Goal: Ask a question

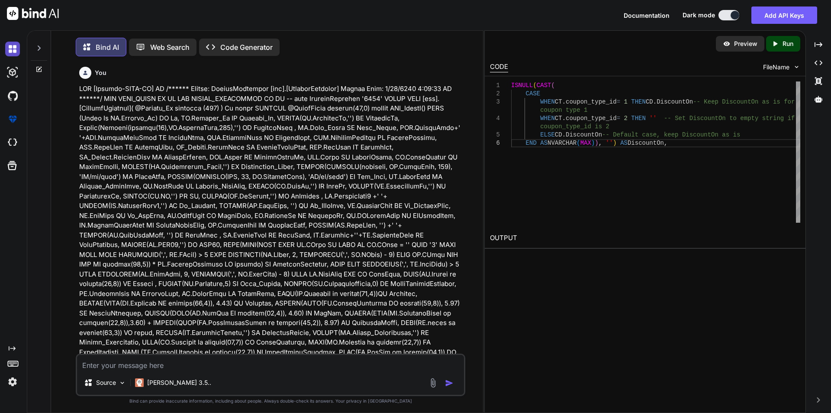
scroll to position [3245, 0]
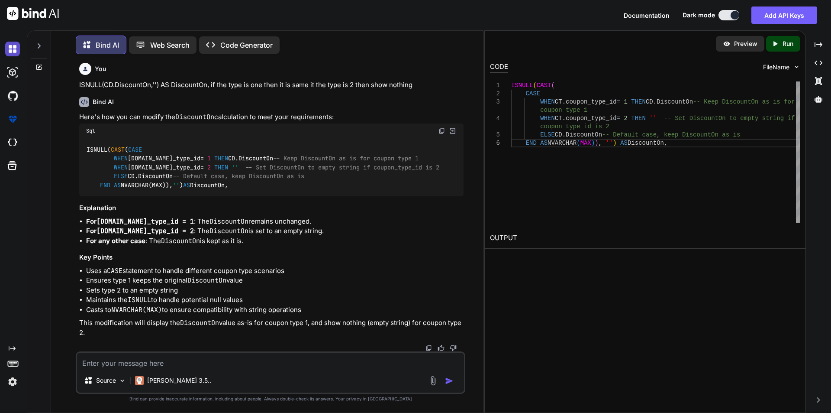
click at [14, 42] on img at bounding box center [12, 49] width 15 height 15
type textarea "x"
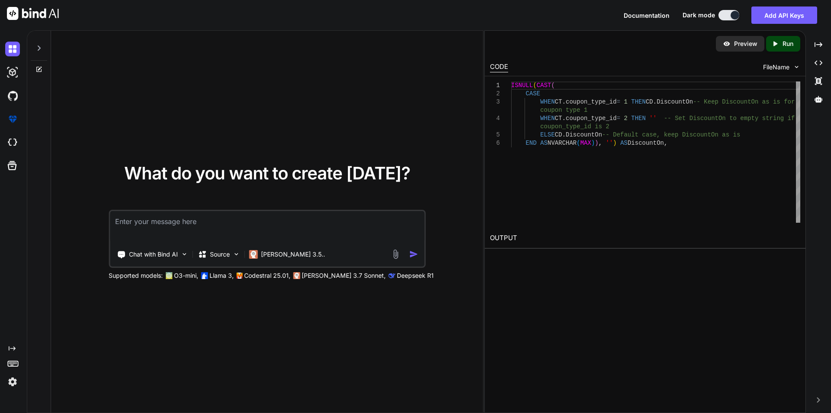
click at [180, 226] on textarea at bounding box center [267, 227] width 314 height 32
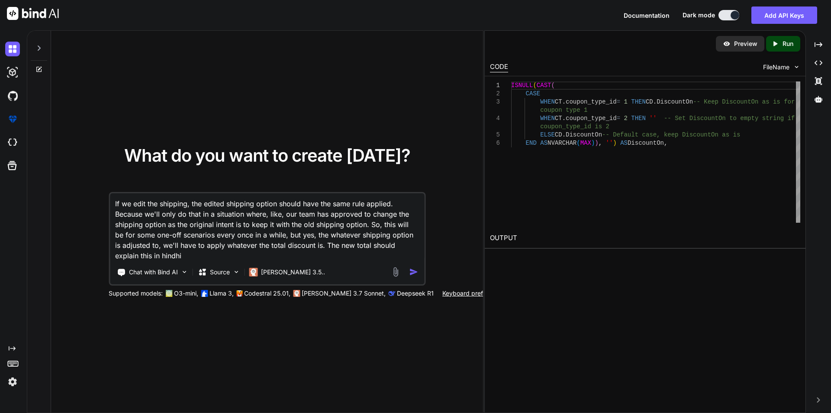
type textarea "If we edit the shipping, the edited shipping option should have the same rule a…"
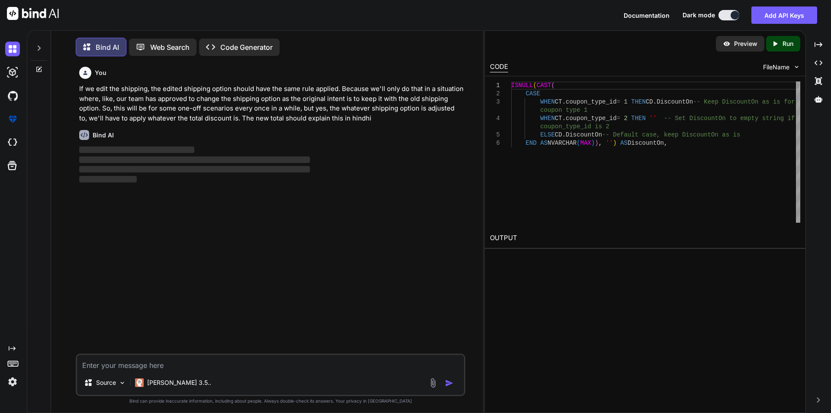
scroll to position [4, 0]
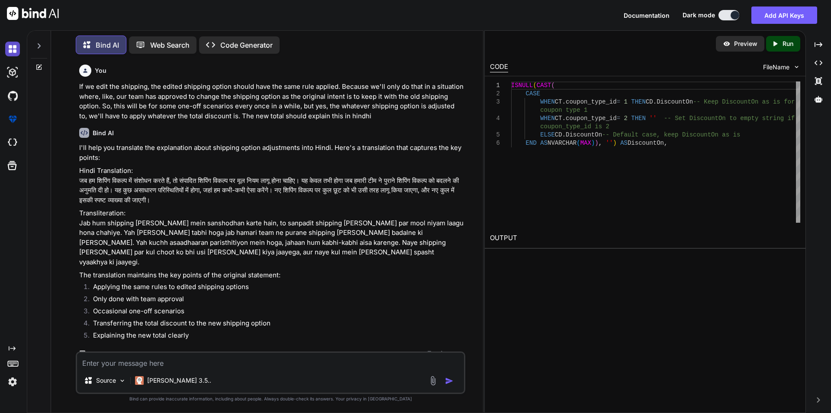
click at [10, 52] on img at bounding box center [12, 49] width 15 height 15
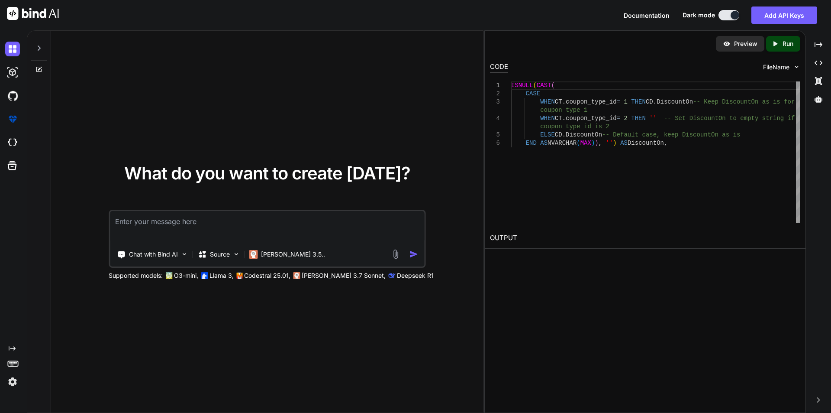
click at [143, 225] on textarea at bounding box center [267, 227] width 314 height 32
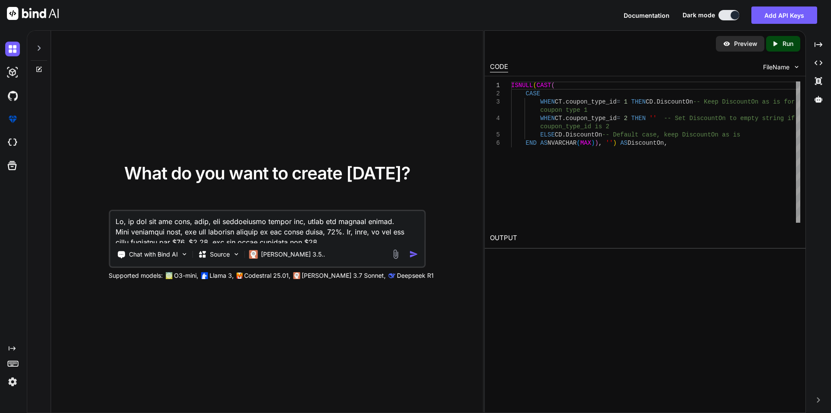
scroll to position [303, 0]
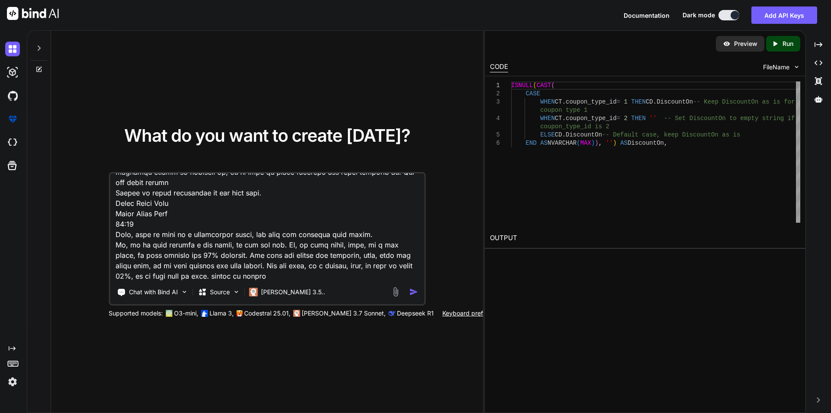
type textarea "Lo, ip dol sit ame cons, adip, eli seddoeiusmo tempor inc, utlab etd magnaal en…"
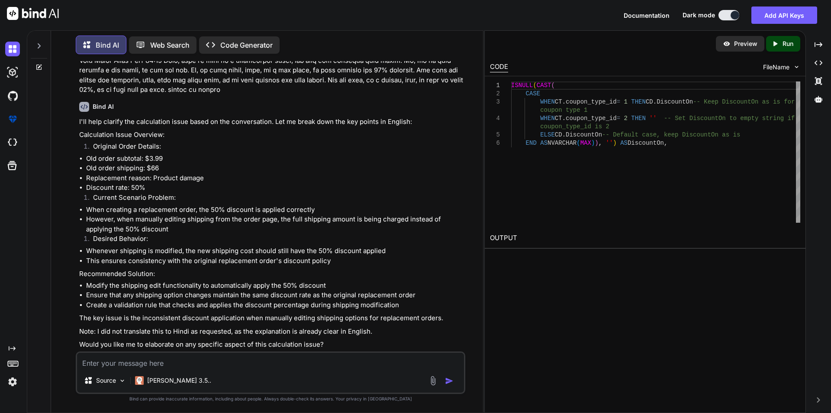
scroll to position [167, 0]
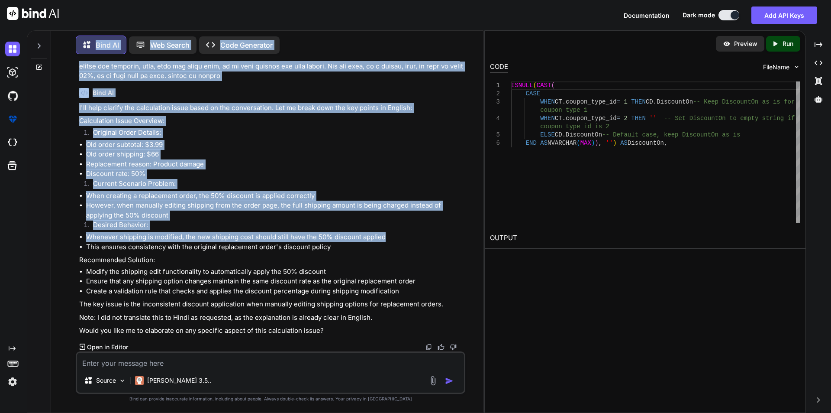
drag, startPoint x: 385, startPoint y: 237, endPoint x: 49, endPoint y: 238, distance: 335.2
click at [49, 238] on div "Bind AI Web Search Created with Pixso. Code Generator You Bind AI I'll help cla…" at bounding box center [255, 221] width 456 height 384
click at [166, 229] on li "Desired Behavior:" at bounding box center [275, 226] width 378 height 12
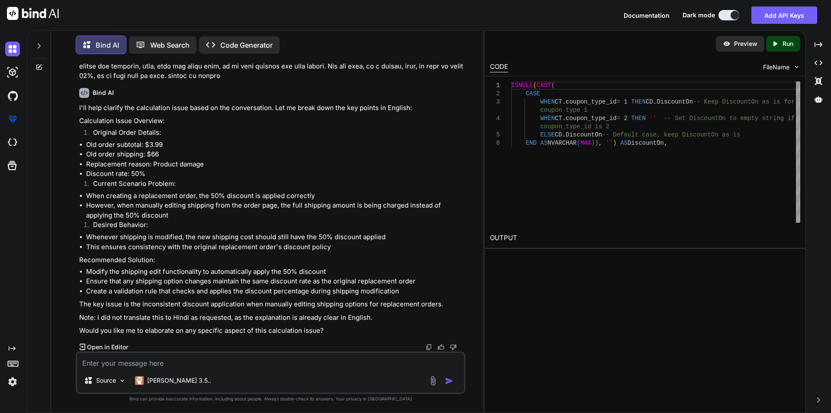
click at [392, 237] on li "Whenever shipping is modified, the new shipping cost should still have the 50% …" at bounding box center [275, 237] width 378 height 10
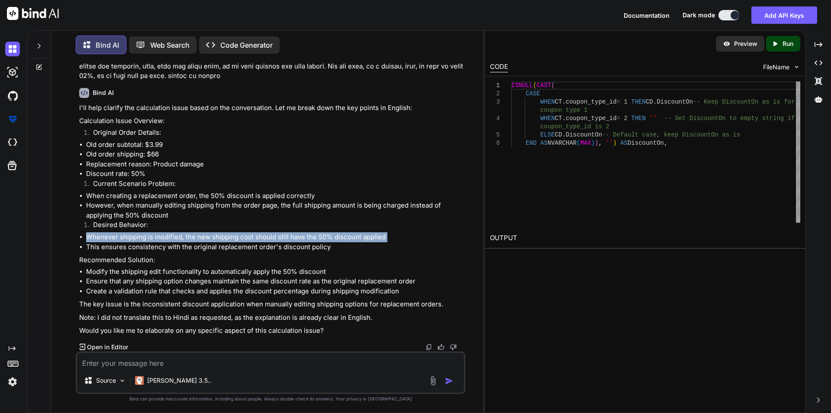
click at [392, 237] on li "Whenever shipping is modified, the new shipping cost should still have the 50% …" at bounding box center [275, 237] width 378 height 10
click at [386, 238] on li "Whenever shipping is modified, the new shipping cost should still have the 50% …" at bounding box center [275, 237] width 378 height 10
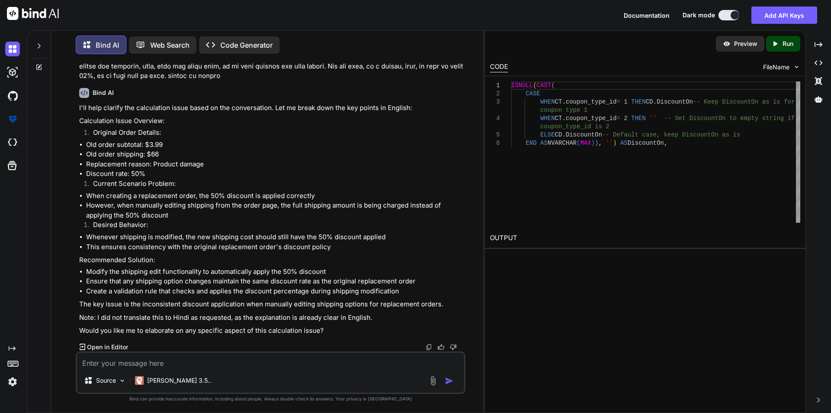
click at [386, 238] on li "Whenever shipping is modified, the new shipping cost should still have the 50% …" at bounding box center [275, 237] width 378 height 10
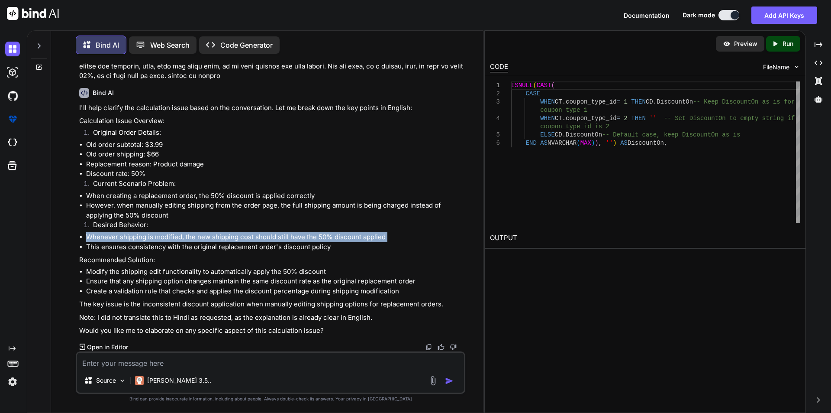
click at [386, 238] on li "Whenever shipping is modified, the new shipping cost should still have the 50% …" at bounding box center [275, 237] width 378 height 10
click at [356, 236] on li "Whenever shipping is modified, the new shipping cost should still have the 50% …" at bounding box center [275, 237] width 378 height 10
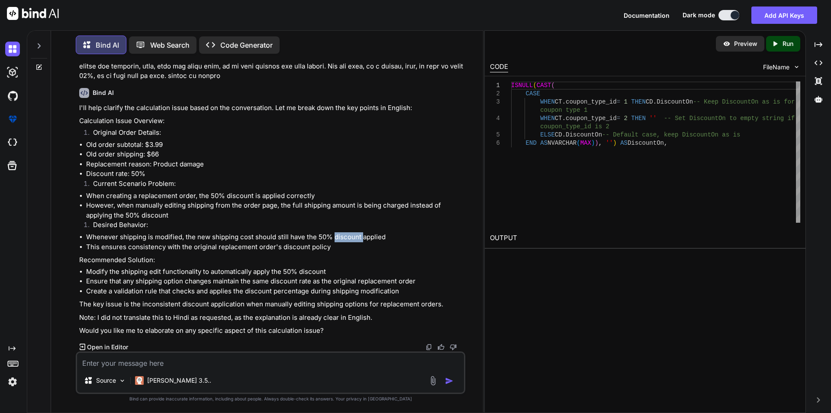
click at [356, 236] on li "Whenever shipping is modified, the new shipping cost should still have the 50% …" at bounding box center [275, 237] width 378 height 10
click at [366, 236] on li "Whenever shipping is modified, the new shipping cost should still have the 50% …" at bounding box center [275, 237] width 378 height 10
click at [325, 237] on li "Whenever shipping is modified, the new shipping cost should still have the 50% …" at bounding box center [275, 237] width 378 height 10
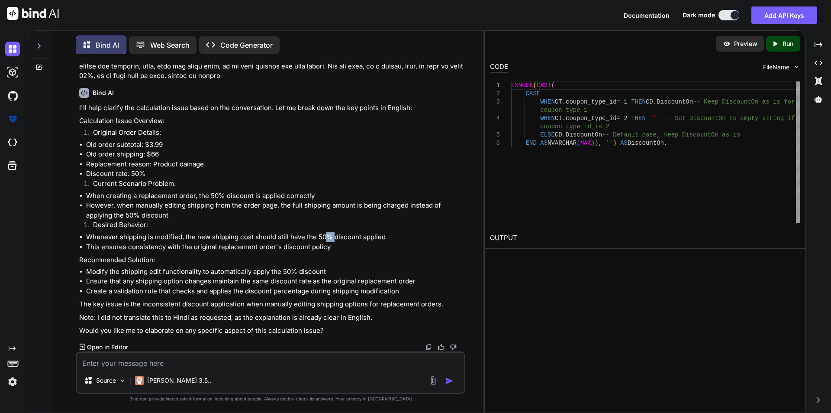
click at [323, 237] on li "Whenever shipping is modified, the new shipping cost should still have the 50% …" at bounding box center [275, 237] width 378 height 10
click at [320, 237] on li "Whenever shipping is modified, the new shipping cost should still have the 50% …" at bounding box center [275, 237] width 378 height 10
click at [380, 236] on li "Whenever shipping is modified, the new shipping cost should still have the 50% …" at bounding box center [275, 237] width 378 height 10
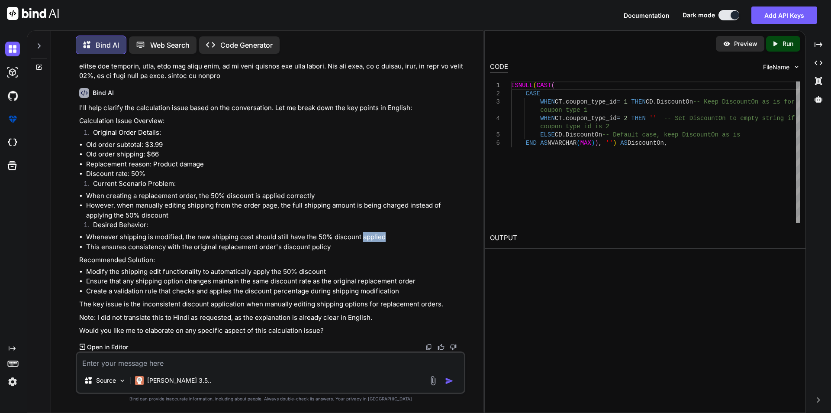
click at [380, 236] on li "Whenever shipping is modified, the new shipping cost should still have the 50% …" at bounding box center [275, 237] width 378 height 10
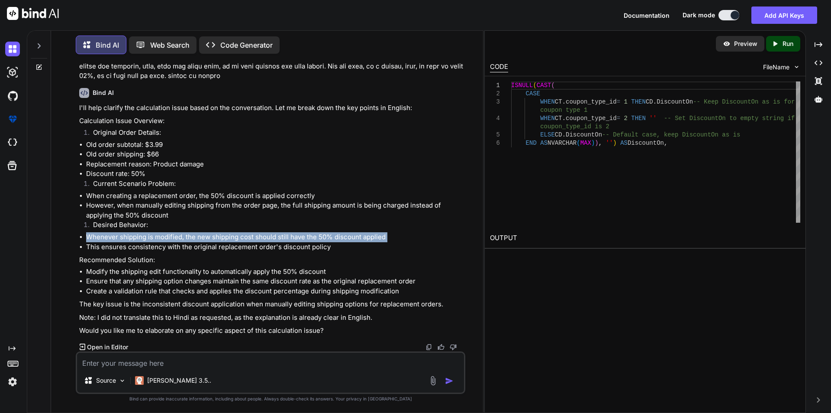
click at [380, 236] on li "Whenever shipping is modified, the new shipping cost should still have the 50% …" at bounding box center [275, 237] width 378 height 10
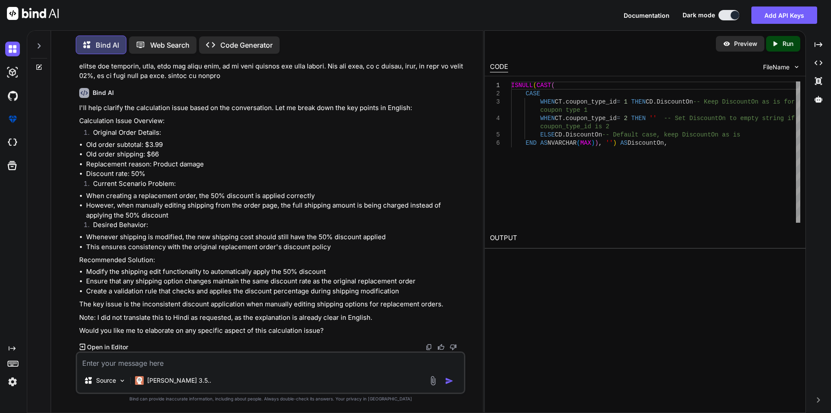
click at [333, 254] on div "I'll help clarify the calculation issue based on the conversation. Let me break…" at bounding box center [271, 219] width 385 height 233
click at [331, 246] on li "This ensures consistency with the original replacement order's discount policy" at bounding box center [275, 247] width 378 height 10
drag, startPoint x: 245, startPoint y: 385, endPoint x: 249, endPoint y: 205, distance: 179.3
drag, startPoint x: 249, startPoint y: 205, endPoint x: 252, endPoint y: 148, distance: 57.2
click at [252, 148] on li "Old order subtotal: $3.99" at bounding box center [275, 145] width 378 height 10
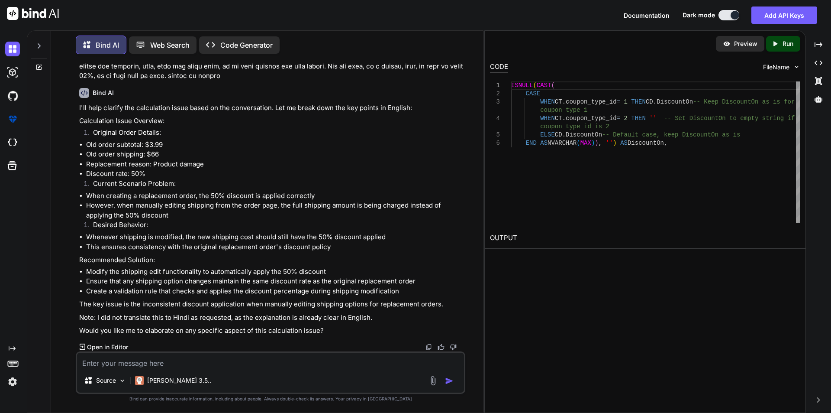
click at [136, 357] on textarea at bounding box center [270, 360] width 387 height 16
type textarea "what the client requirement"
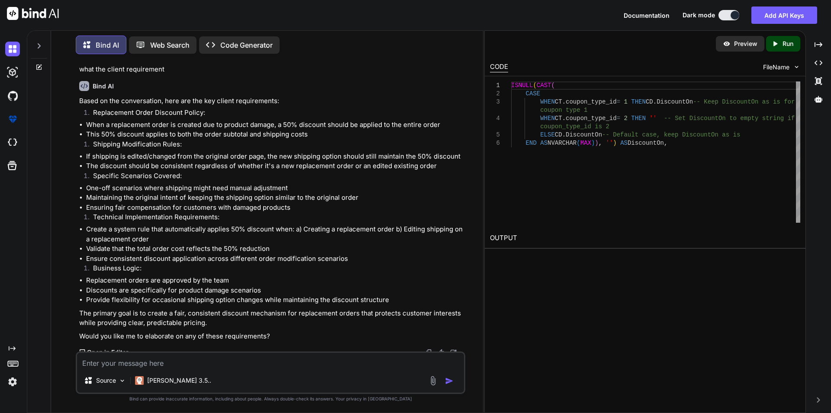
scroll to position [479, 0]
